Goal: Navigation & Orientation: Understand site structure

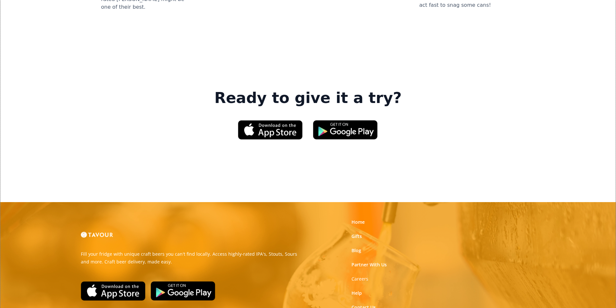
scroll to position [978, 0]
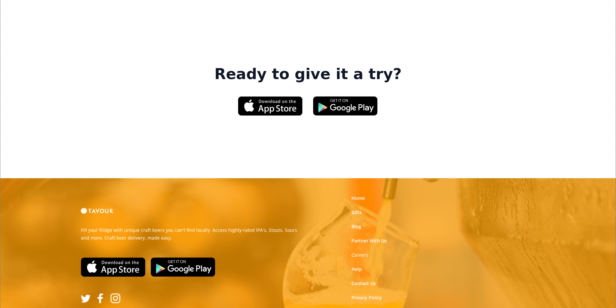
click at [375, 308] on link "Terms of Use" at bounding box center [365, 312] width 29 height 6
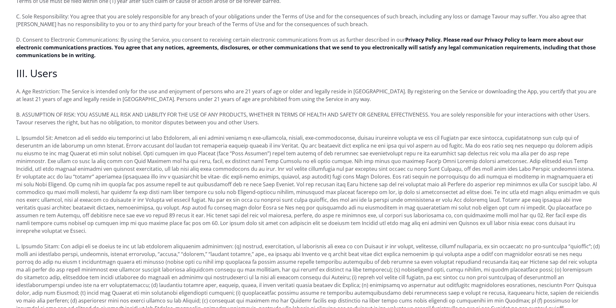
scroll to position [485, 0]
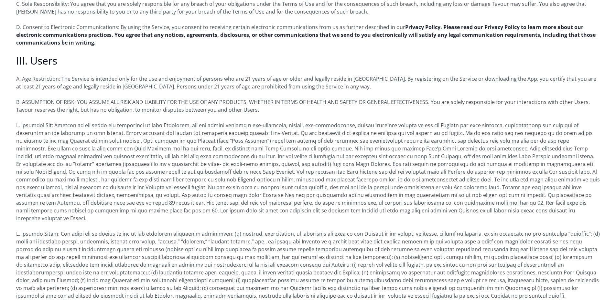
click at [155, 30] on strong "Privacy Policy. Please read our Privacy Policy to learn more about our electron…" at bounding box center [305, 35] width 579 height 23
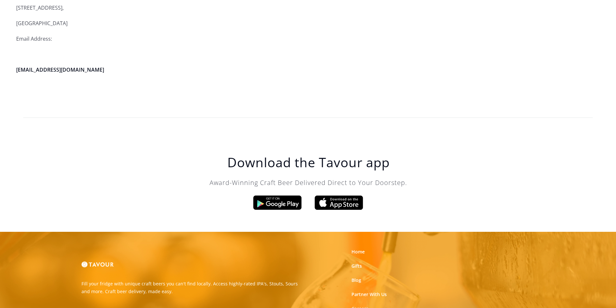
scroll to position [1778, 0]
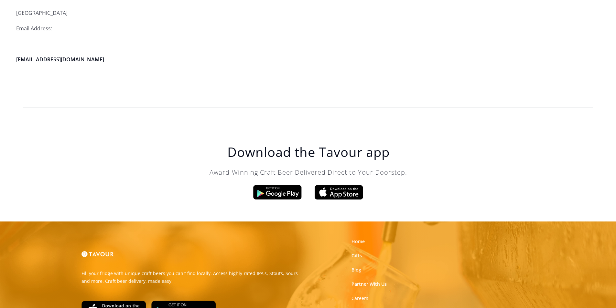
click at [356, 267] on link "Blog" at bounding box center [356, 270] width 10 height 6
